Goal: Find specific page/section: Find specific page/section

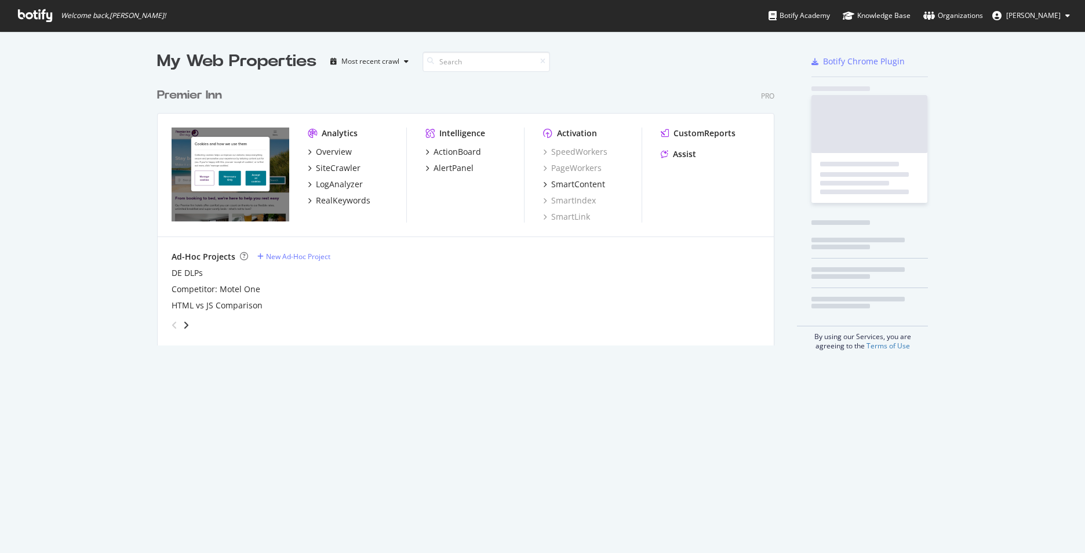
scroll to position [544, 1067]
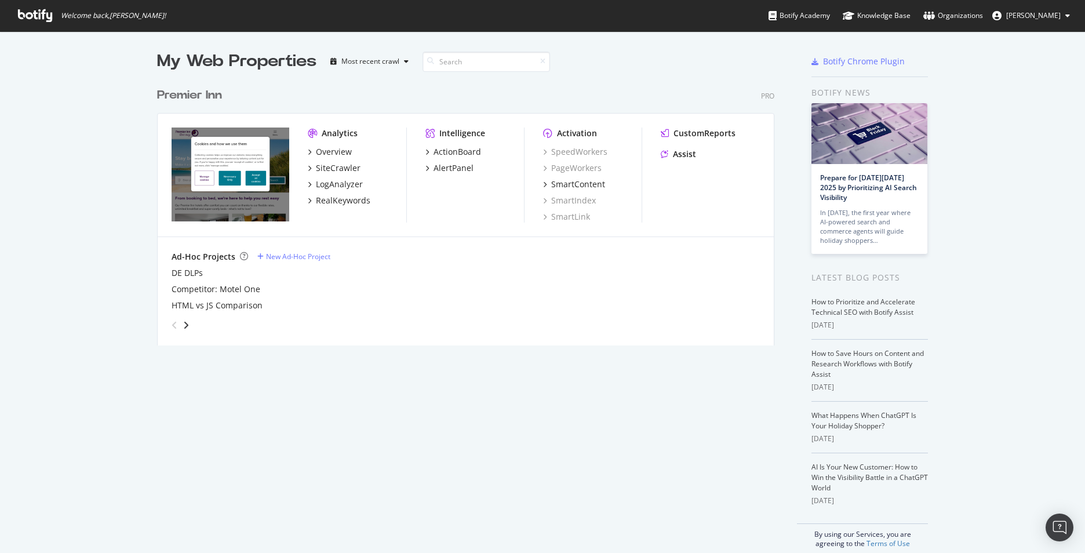
click at [228, 203] on img "grid" at bounding box center [230, 174] width 118 height 94
click at [326, 151] on div "Overview" at bounding box center [334, 152] width 36 height 12
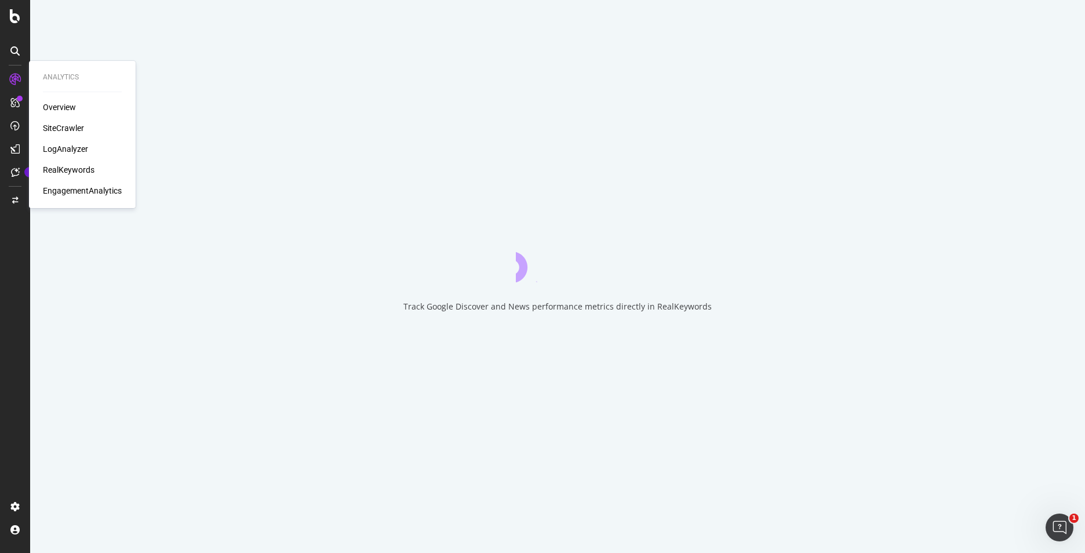
click at [48, 126] on div "SiteCrawler" at bounding box center [63, 128] width 41 height 12
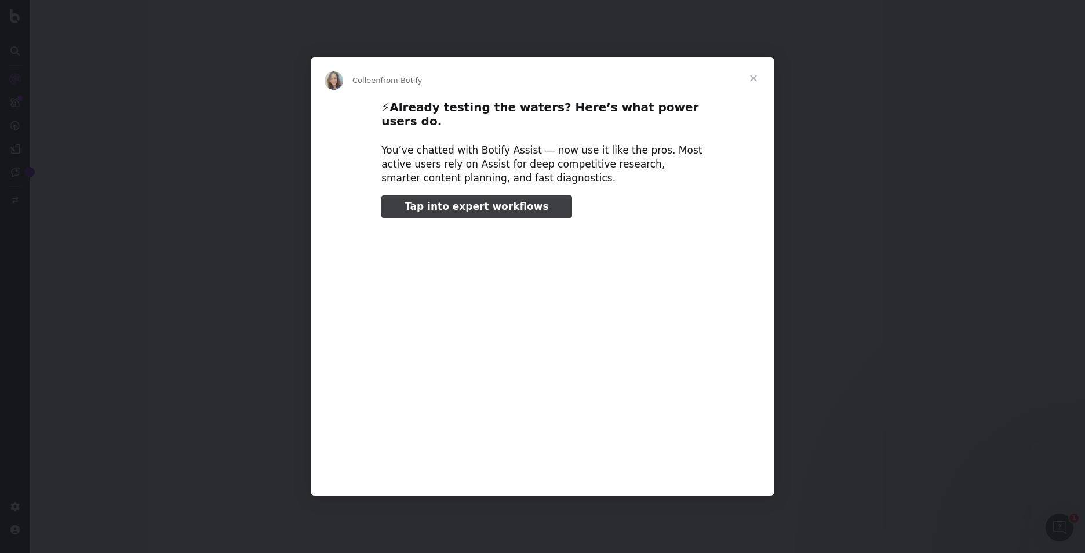
type input "79011"
click at [753, 87] on span "Close" at bounding box center [753, 78] width 42 height 42
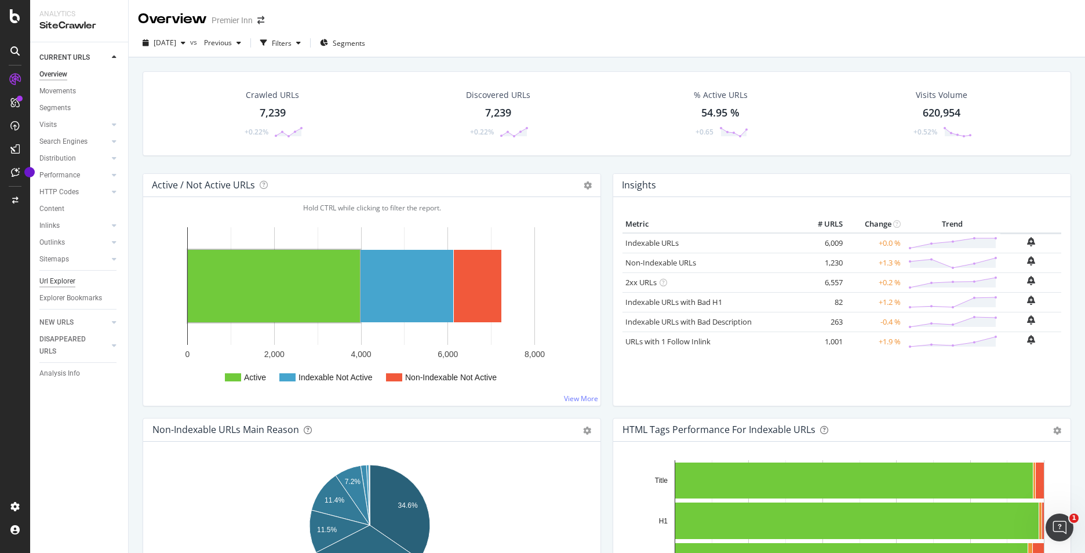
click at [67, 284] on div "Url Explorer" at bounding box center [57, 281] width 36 height 12
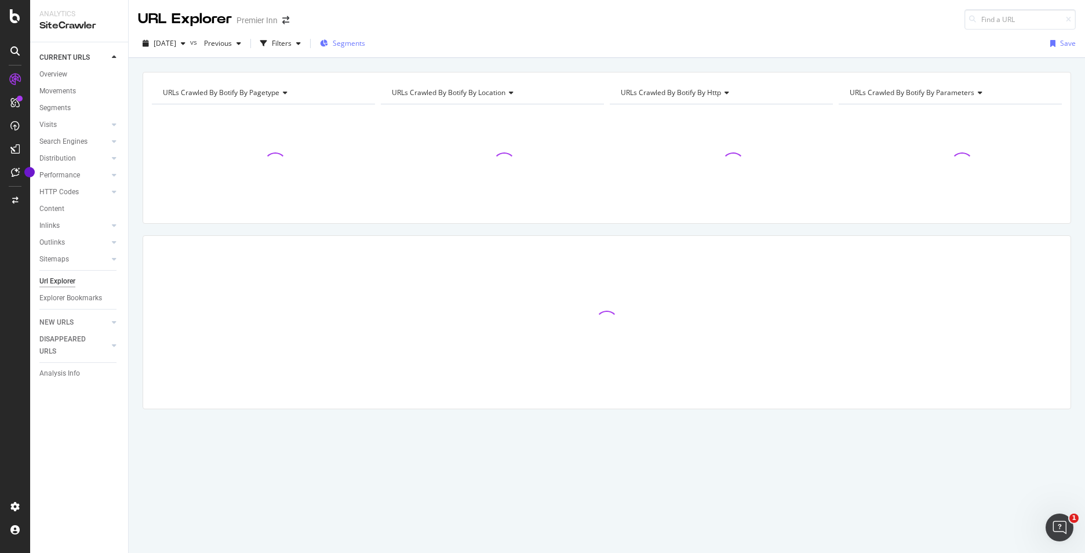
click at [357, 47] on span "Segments" at bounding box center [349, 43] width 32 height 10
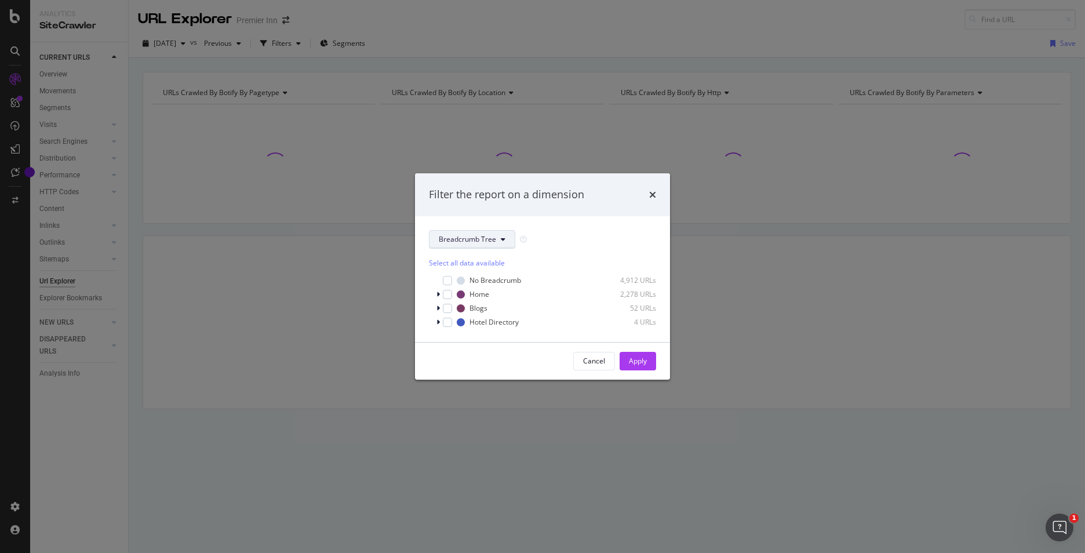
click at [481, 238] on span "Breadcrumb Tree" at bounding box center [467, 239] width 57 height 10
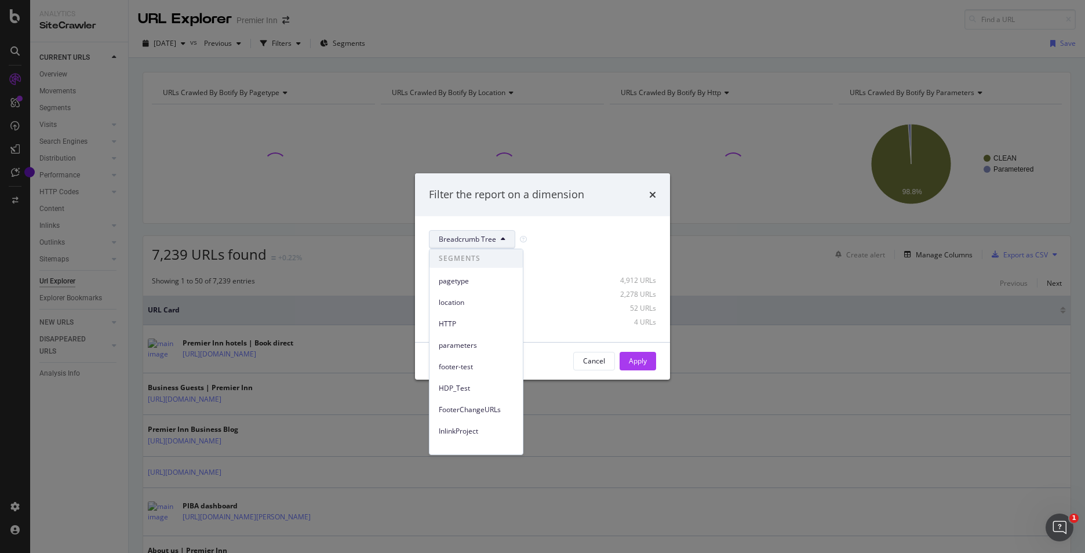
click at [545, 267] on div "Select all data available" at bounding box center [542, 263] width 227 height 10
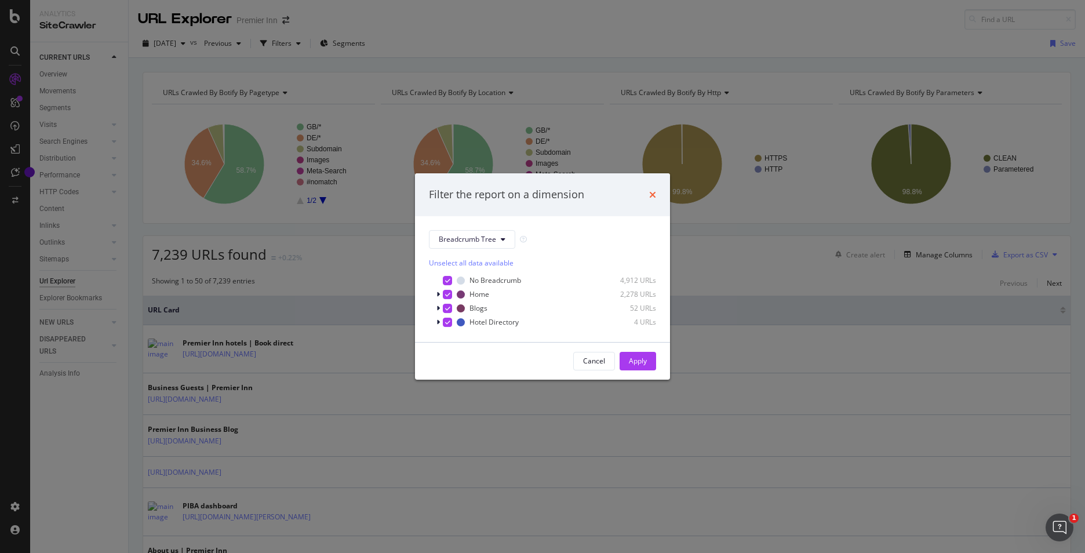
click at [651, 195] on icon "times" at bounding box center [652, 194] width 7 height 9
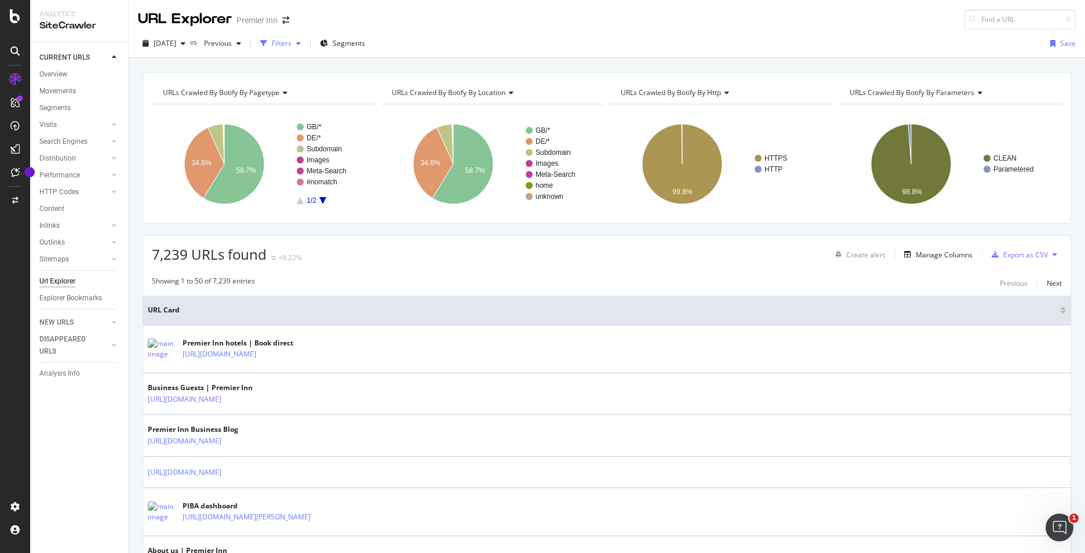
click at [291, 45] on div "Filters" at bounding box center [282, 43] width 20 height 10
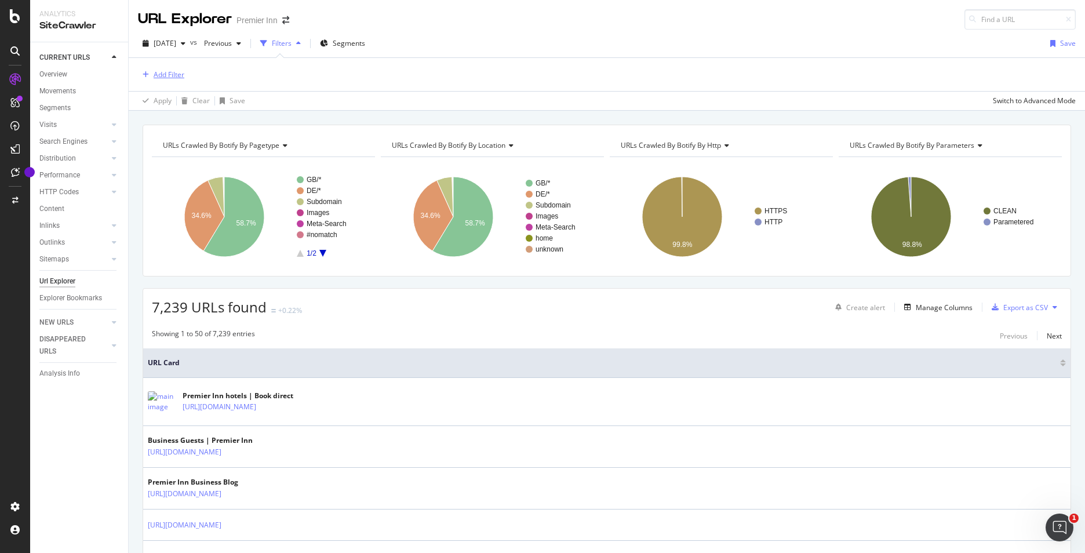
click at [166, 71] on div "Add Filter" at bounding box center [169, 75] width 31 height 10
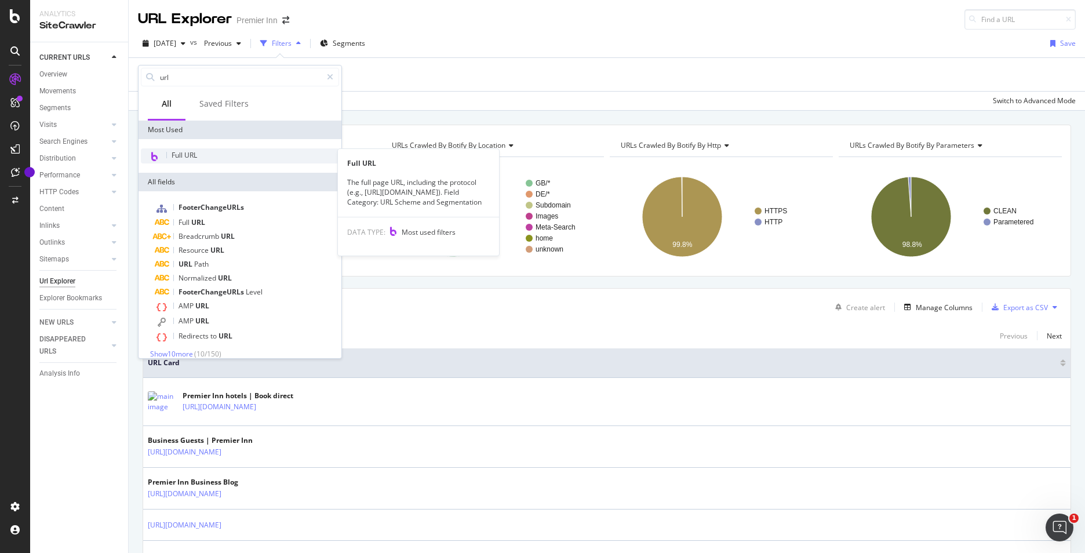
type input "url"
click at [169, 156] on div "Full URL" at bounding box center [240, 155] width 198 height 15
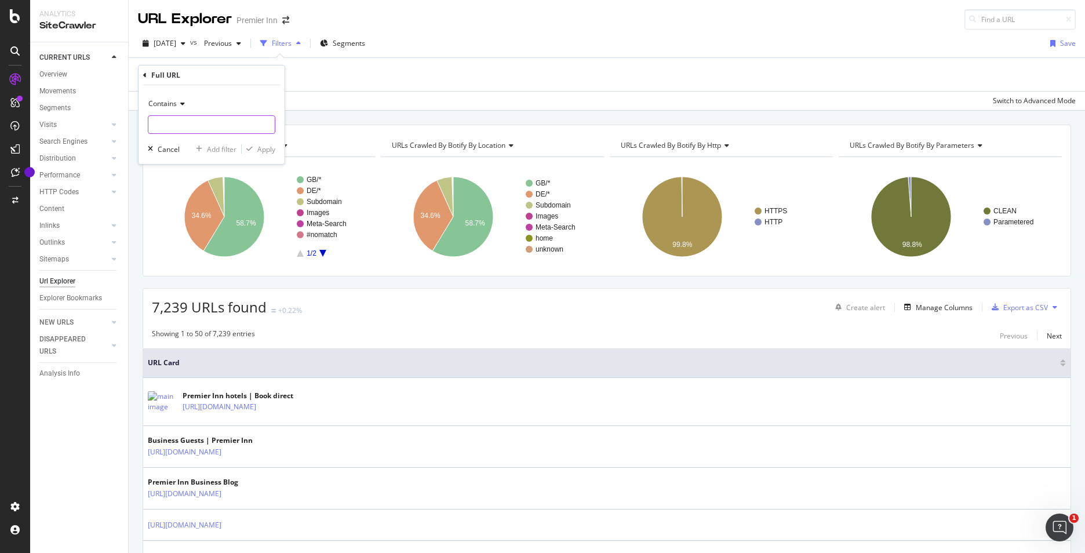
click at [188, 125] on input "text" at bounding box center [211, 124] width 126 height 19
type input "/confirmation"
click at [270, 148] on div "Apply" at bounding box center [266, 149] width 18 height 10
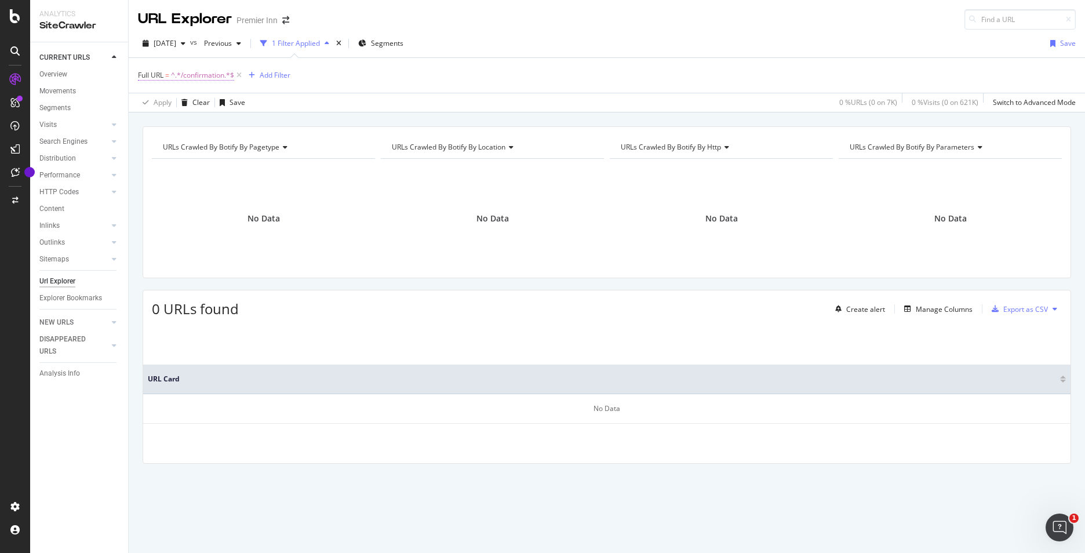
click at [209, 76] on span "^.*/confirmation.*$" at bounding box center [202, 75] width 63 height 16
click at [205, 121] on input "/confirmation" at bounding box center [202, 123] width 109 height 19
type input "/booking"
click at [272, 147] on div "Apply" at bounding box center [266, 148] width 18 height 10
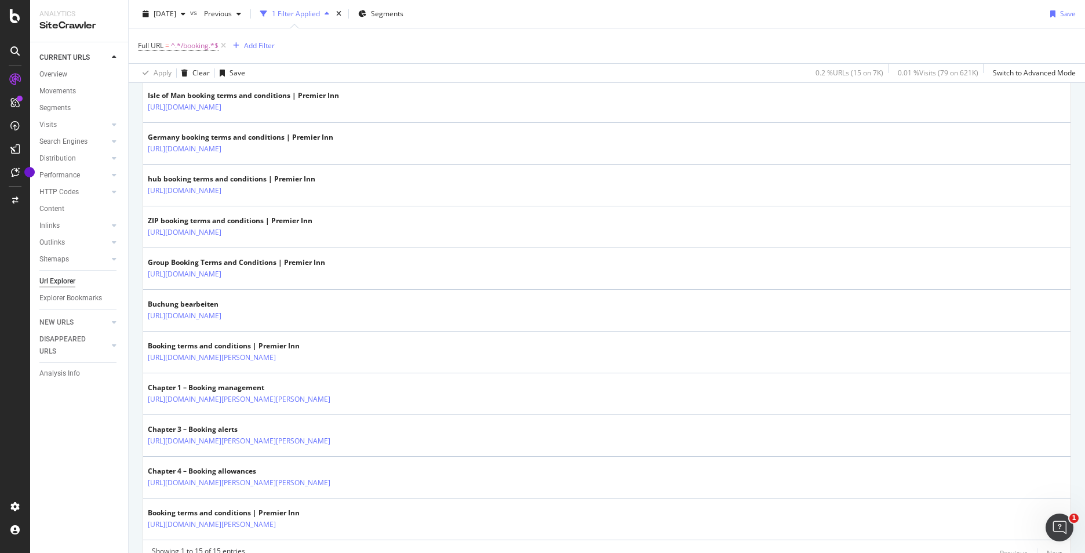
scroll to position [519, 0]
